Goal: Task Accomplishment & Management: Complete application form

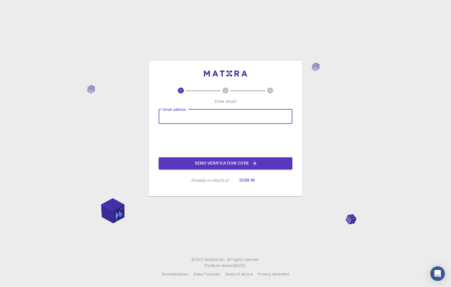
click at [203, 116] on input "Email address" at bounding box center [226, 116] width 134 height 15
type input "[EMAIL_ADDRESS][DOMAIN_NAME]"
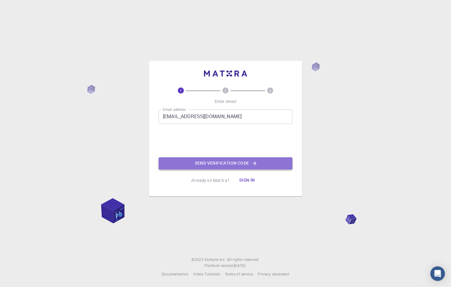
click at [223, 166] on button "Send verification code" at bounding box center [226, 163] width 134 height 12
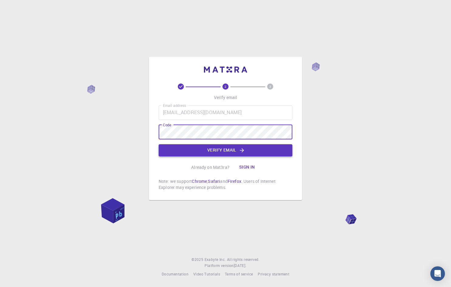
click at [182, 150] on button "Verify email" at bounding box center [226, 150] width 134 height 12
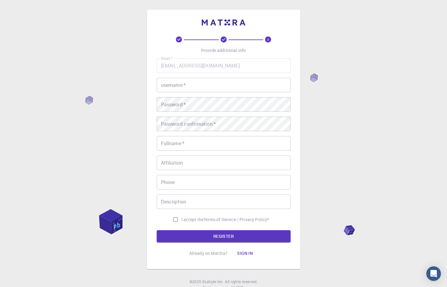
click at [180, 85] on input "username   *" at bounding box center [224, 85] width 134 height 15
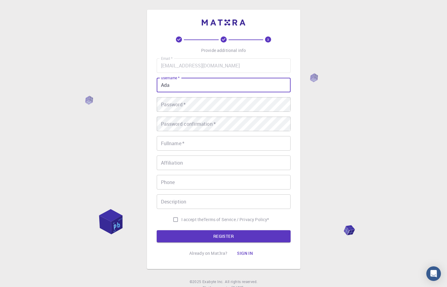
type input "Ada"
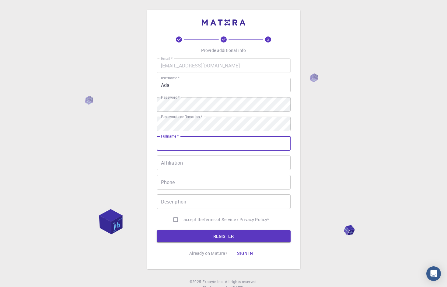
click at [178, 147] on input "Fullname   *" at bounding box center [224, 143] width 134 height 15
click at [168, 144] on input "Aadaeze" at bounding box center [224, 143] width 134 height 15
type input "Adaeze"
click at [191, 220] on span "I accept the" at bounding box center [192, 220] width 22 height 6
click at [181, 220] on input "I accept the Terms of Service / Privacy Policy *" at bounding box center [176, 220] width 12 height 12
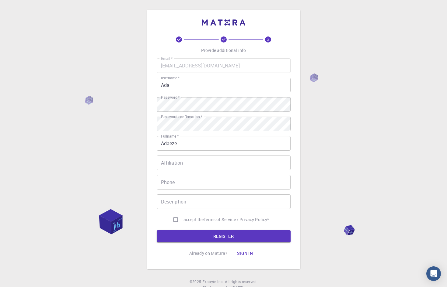
checkbox input "true"
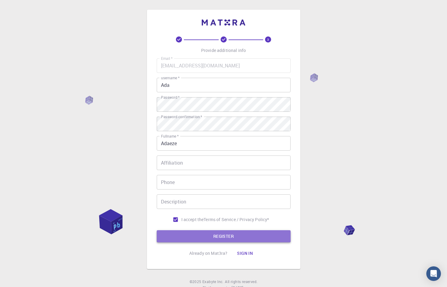
click at [195, 236] on button "REGISTER" at bounding box center [224, 236] width 134 height 12
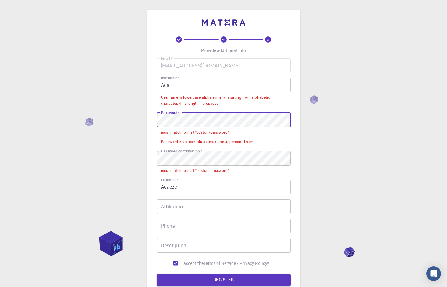
click at [136, 120] on div "3 Provide additional info Email   * [EMAIL_ADDRESS][DOMAIN_NAME] Email   * user…" at bounding box center [223, 176] width 447 height 353
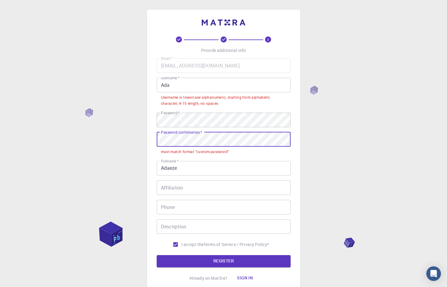
click at [145, 138] on div "3 Provide additional info Email   * [EMAIL_ADDRESS][DOMAIN_NAME] Email   * user…" at bounding box center [223, 167] width 447 height 334
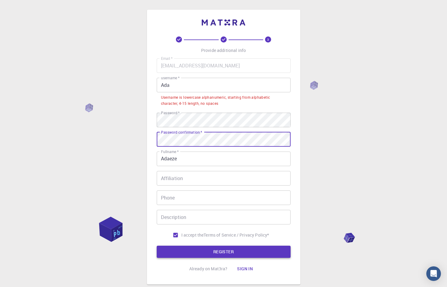
click at [200, 250] on button "REGISTER" at bounding box center [224, 252] width 134 height 12
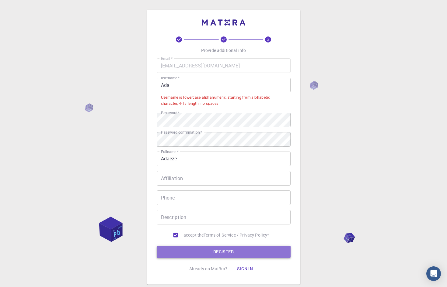
click at [209, 252] on button "REGISTER" at bounding box center [224, 252] width 134 height 12
click at [219, 254] on button "REGISTER" at bounding box center [224, 252] width 134 height 12
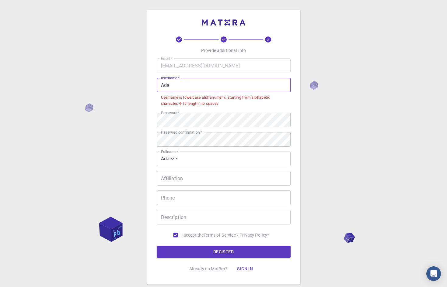
click at [170, 85] on input "Ada" at bounding box center [224, 85] width 134 height 15
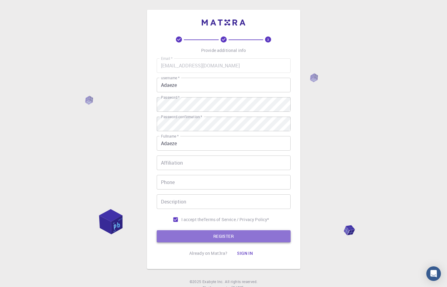
click at [208, 238] on button "REGISTER" at bounding box center [224, 236] width 134 height 12
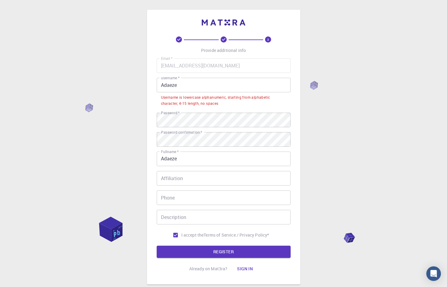
click at [178, 87] on input "Adaeze" at bounding box center [224, 85] width 134 height 15
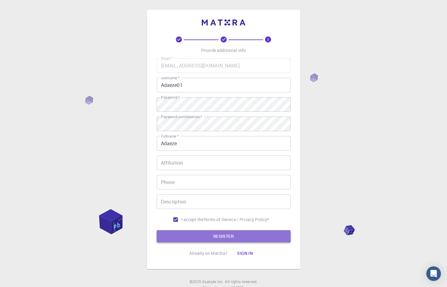
click at [194, 233] on button "REGISTER" at bounding box center [224, 236] width 134 height 12
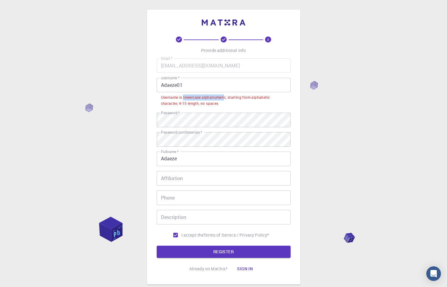
drag, startPoint x: 183, startPoint y: 95, endPoint x: 225, endPoint y: 98, distance: 41.7
click at [225, 98] on div "Username is lowercase alphanumeric, starting from alphabetic character, 4-15 le…" at bounding box center [223, 101] width 125 height 12
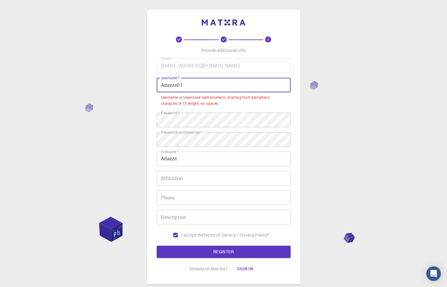
drag, startPoint x: 164, startPoint y: 85, endPoint x: 160, endPoint y: 86, distance: 3.7
click at [160, 86] on input "Adaeze01" at bounding box center [224, 85] width 134 height 15
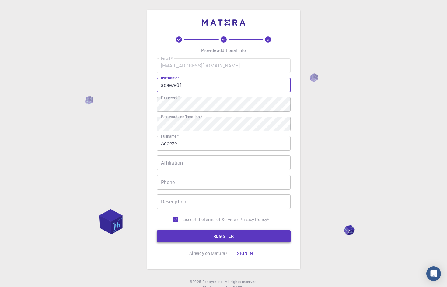
type input "adaeze01"
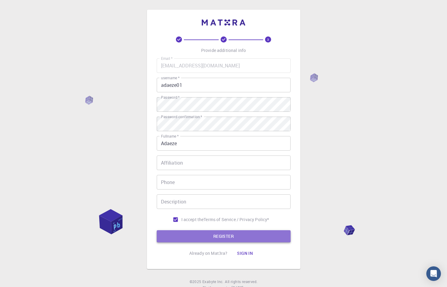
click at [207, 237] on button "REGISTER" at bounding box center [224, 236] width 134 height 12
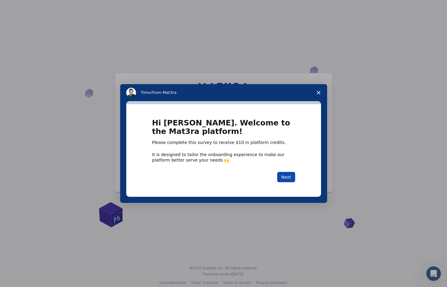
click at [289, 179] on button "Next" at bounding box center [286, 177] width 18 height 10
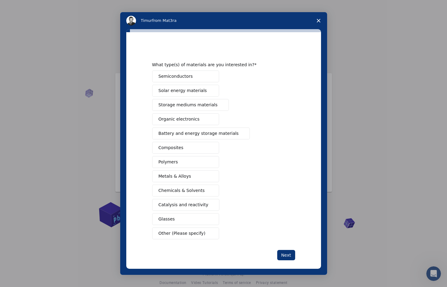
click at [171, 201] on button "Catalysis and reactivity" at bounding box center [185, 205] width 67 height 12
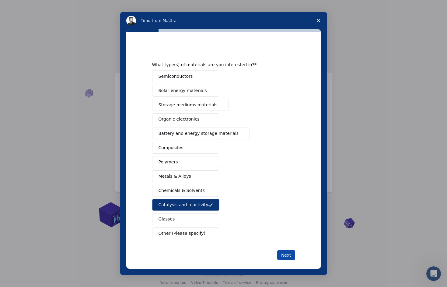
click at [281, 256] on button "Next" at bounding box center [286, 255] width 18 height 10
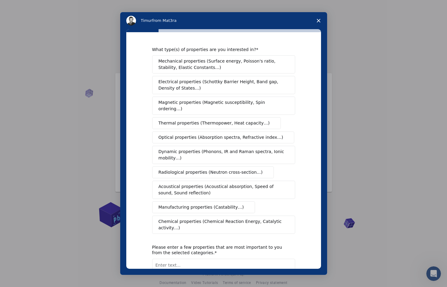
click at [174, 219] on span "Chemical properties (Chemical Reaction Energy, Catalytic activity…)" at bounding box center [221, 225] width 126 height 13
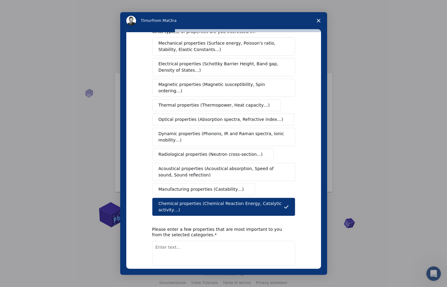
scroll to position [38, 0]
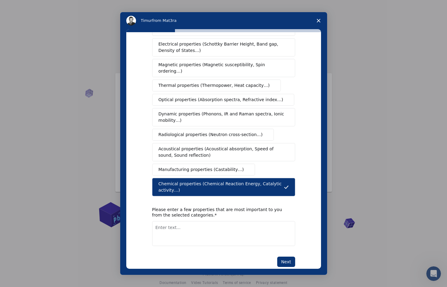
click at [175, 221] on textarea "Enter text..." at bounding box center [223, 233] width 143 height 25
type textarea "W"
type textarea "Adsorption Energies"
click at [286, 257] on button "Next" at bounding box center [286, 262] width 18 height 10
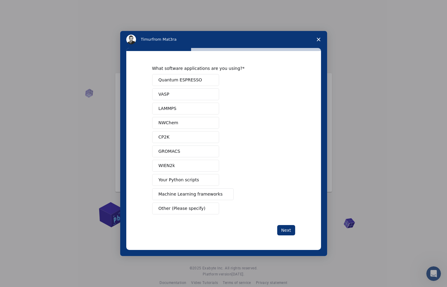
scroll to position [0, 0]
click at [197, 76] on button "Quantum ESPRESSO" at bounding box center [185, 80] width 67 height 12
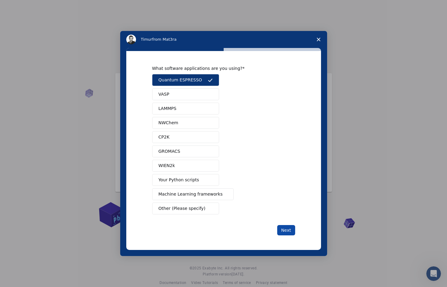
click at [285, 234] on button "Next" at bounding box center [286, 230] width 18 height 10
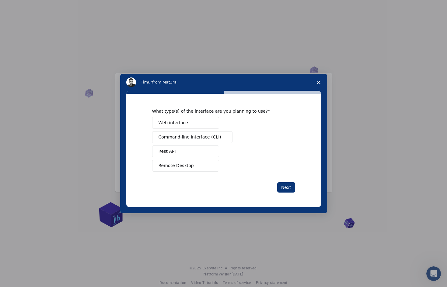
click at [190, 125] on button "Web interface" at bounding box center [185, 123] width 67 height 12
click at [191, 134] on button "Command-line interface (CLI)" at bounding box center [192, 137] width 80 height 12
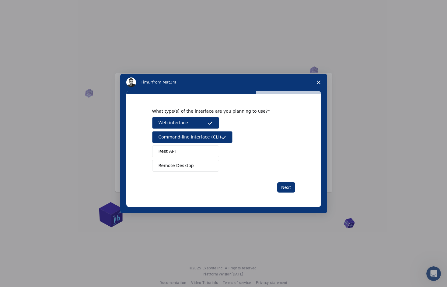
click at [192, 144] on div "Web interface Command-line interface (CLI) Rest API Remote Desktop" at bounding box center [223, 144] width 143 height 55
click at [195, 165] on button "Remote Desktop" at bounding box center [185, 166] width 67 height 12
click at [281, 187] on button "Next" at bounding box center [286, 187] width 18 height 10
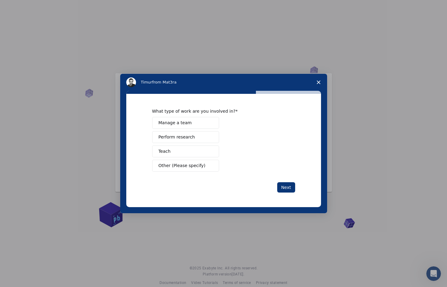
click at [198, 134] on button "Perform research" at bounding box center [185, 137] width 67 height 12
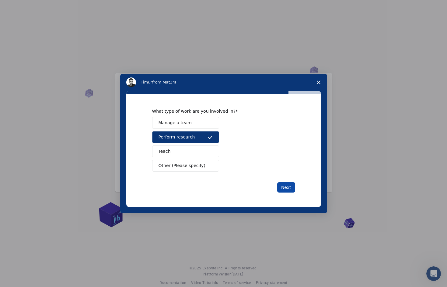
click at [288, 189] on button "Next" at bounding box center [286, 187] width 18 height 10
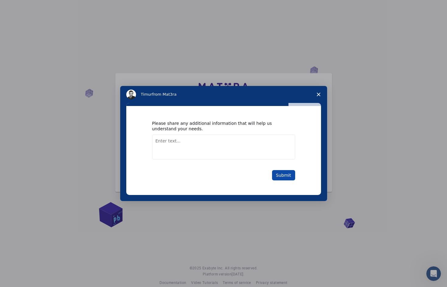
drag, startPoint x: 281, startPoint y: 169, endPoint x: 281, endPoint y: 174, distance: 4.9
click at [281, 171] on div "Please share any additional information that will help us understand your needs…" at bounding box center [223, 151] width 143 height 60
click at [281, 175] on button "Submit" at bounding box center [283, 175] width 23 height 10
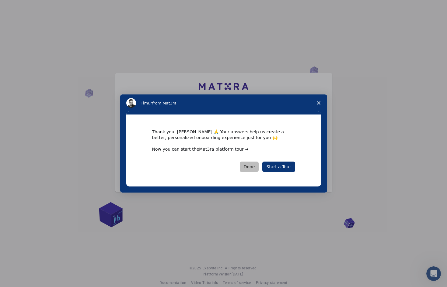
click at [254, 163] on button "Done" at bounding box center [249, 167] width 19 height 10
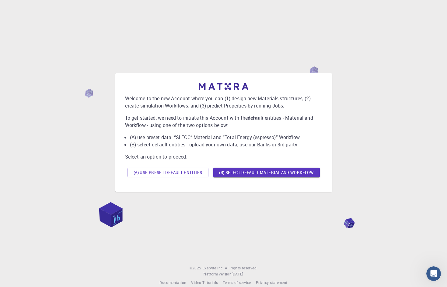
drag, startPoint x: 256, startPoint y: 173, endPoint x: 236, endPoint y: 202, distance: 34.8
click at [236, 202] on div "Welcome to the new Account where you can (1) design new Materials structures, (…" at bounding box center [223, 132] width 432 height 231
click at [193, 174] on button "(A) Use preset default entities" at bounding box center [167, 173] width 81 height 10
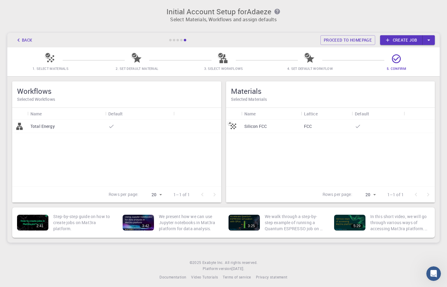
click at [52, 66] on span "1. Select Materials" at bounding box center [50, 68] width 81 height 6
click at [137, 62] on icon at bounding box center [137, 58] width 11 height 11
click at [406, 41] on link "Create job" at bounding box center [401, 40] width 43 height 10
